Goal: Task Accomplishment & Management: Manage account settings

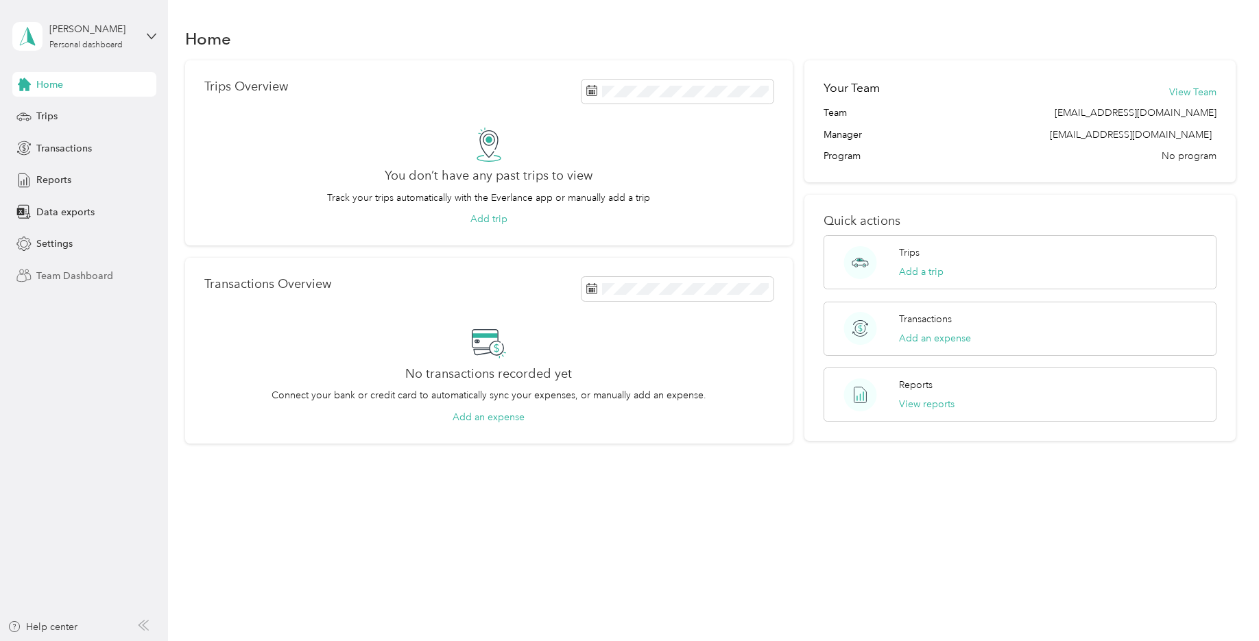
click at [70, 278] on span "Team Dashboard" at bounding box center [74, 276] width 77 height 14
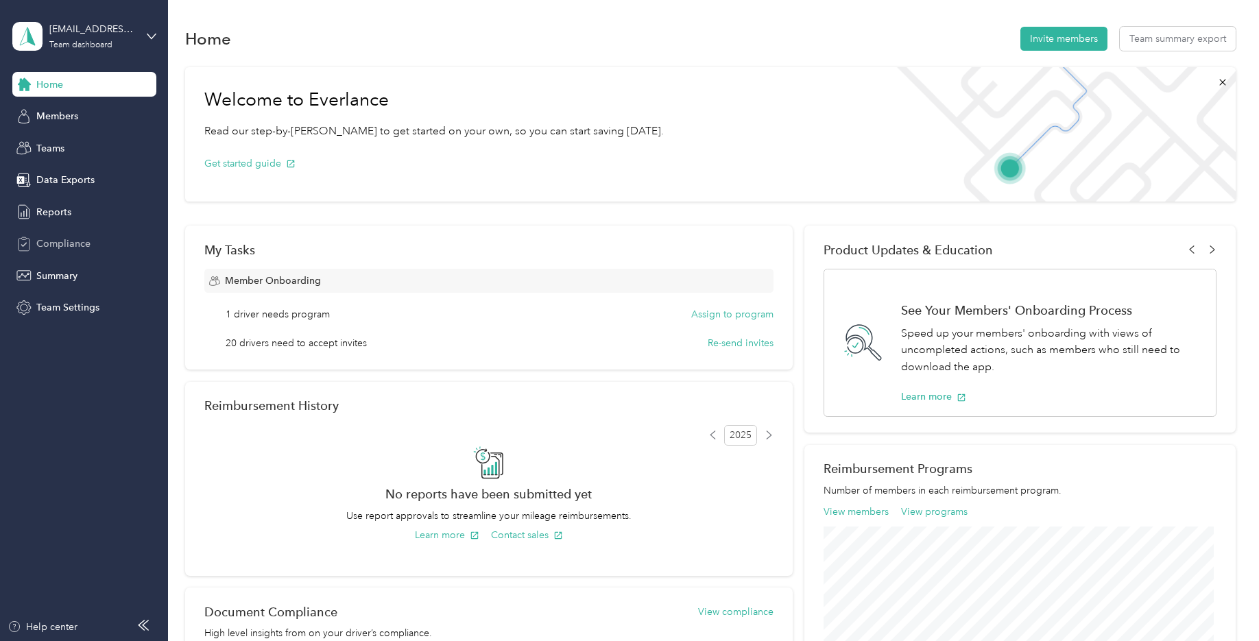
click at [68, 244] on span "Compliance" at bounding box center [63, 244] width 54 height 14
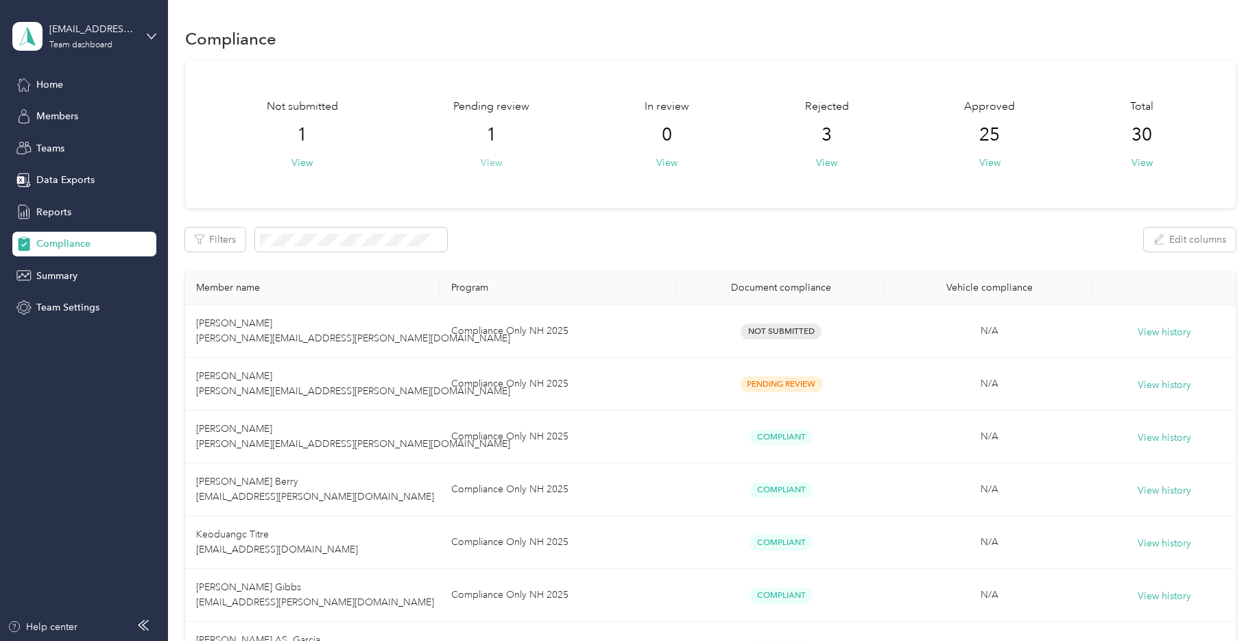
click at [499, 164] on button "View" at bounding box center [491, 163] width 21 height 14
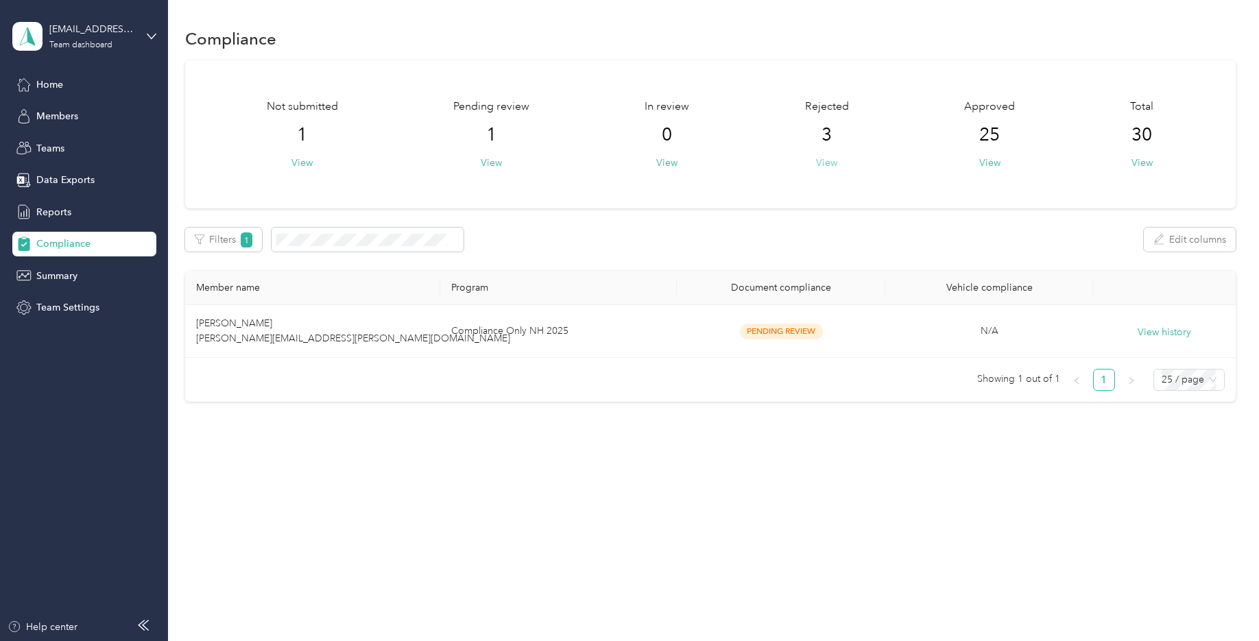
click at [835, 160] on button "View" at bounding box center [826, 163] width 21 height 14
